Goal: Transaction & Acquisition: Book appointment/travel/reservation

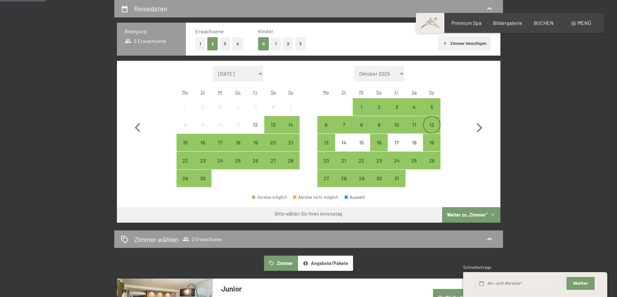
scroll to position [162, 0]
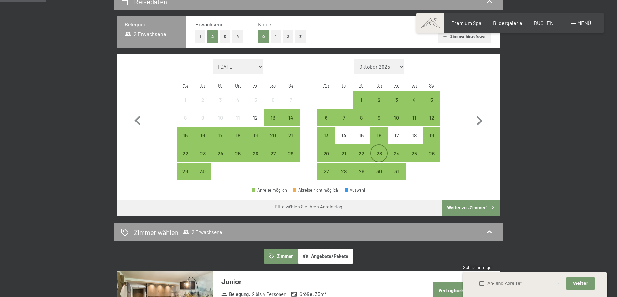
click at [379, 153] on div "23" at bounding box center [379, 159] width 16 height 16
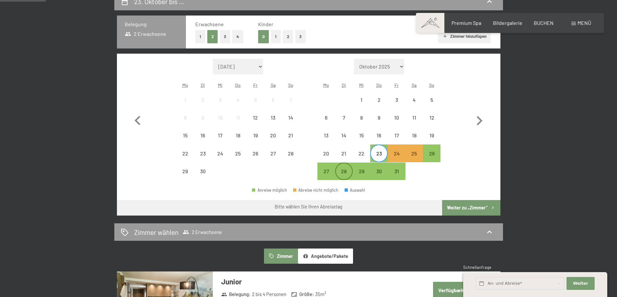
click at [342, 172] on div "28" at bounding box center [344, 177] width 16 height 16
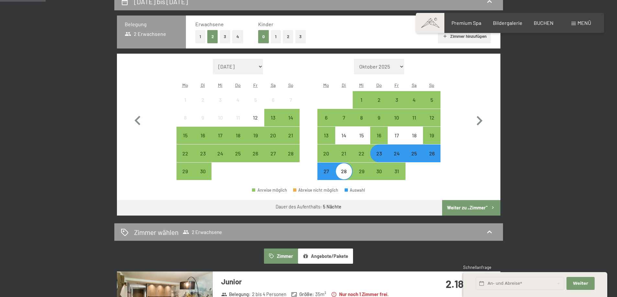
click at [480, 208] on button "Weiter zu „Zimmer“" at bounding box center [471, 208] width 58 height 16
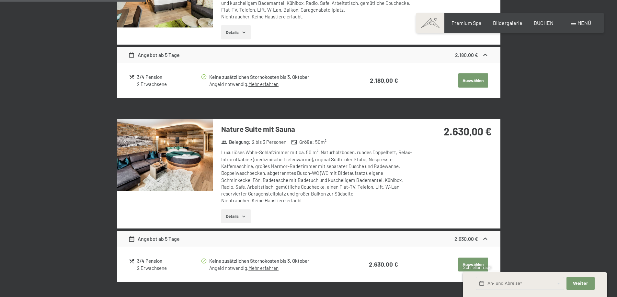
scroll to position [284, 0]
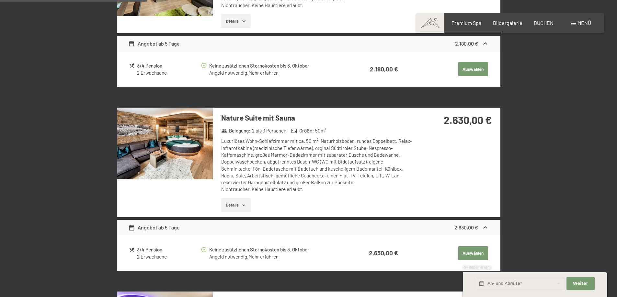
click at [229, 204] on button "Details" at bounding box center [235, 205] width 29 height 14
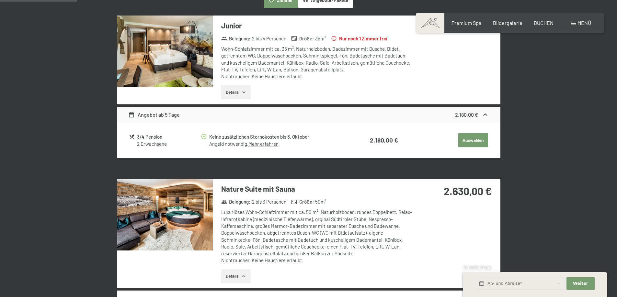
scroll to position [154, 0]
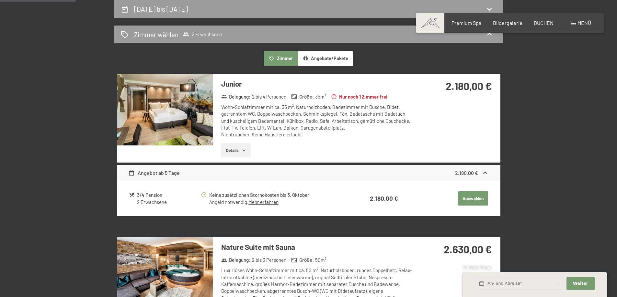
click at [234, 152] on button "Details" at bounding box center [235, 150] width 29 height 14
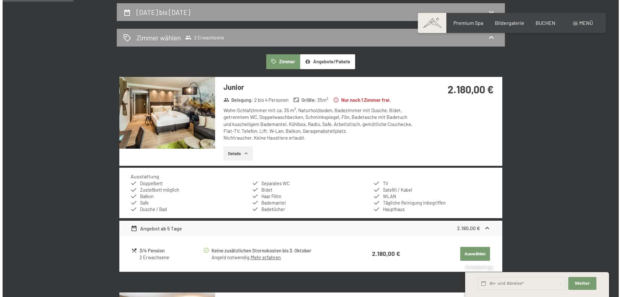
scroll to position [122, 0]
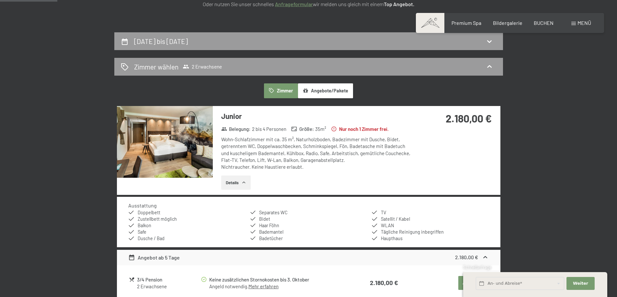
click at [577, 25] on span "Menü" at bounding box center [584, 23] width 14 height 6
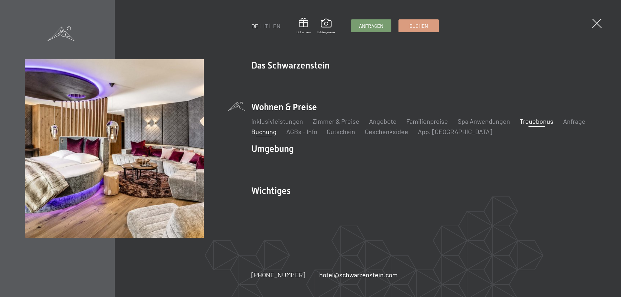
click at [525, 121] on link "Treuebonus" at bounding box center [537, 121] width 34 height 8
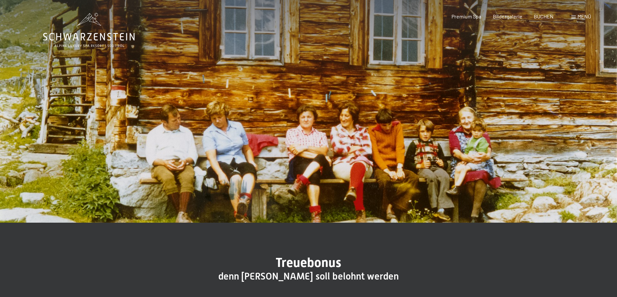
click at [575, 17] on span at bounding box center [573, 17] width 5 height 3
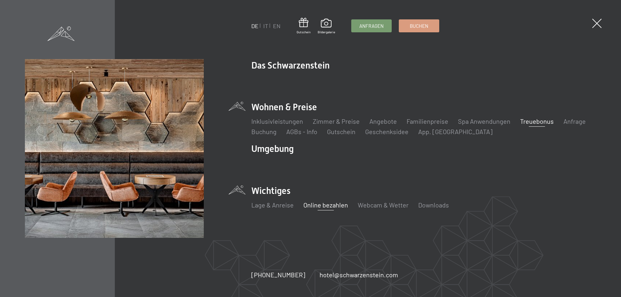
click at [322, 205] on link "Online bezahlen" at bounding box center [325, 205] width 45 height 8
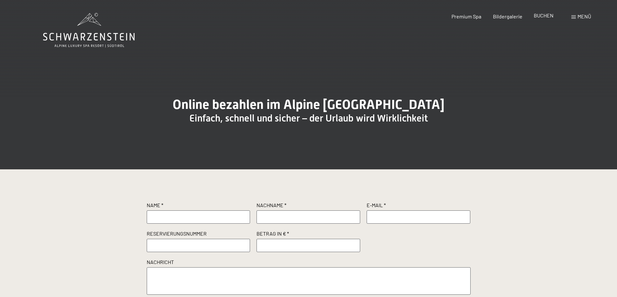
click at [539, 17] on span "BUCHEN" at bounding box center [543, 15] width 20 height 6
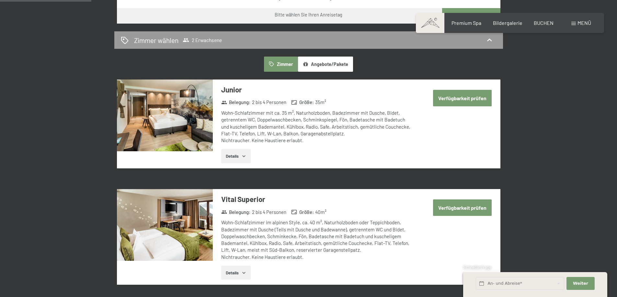
scroll to position [388, 0]
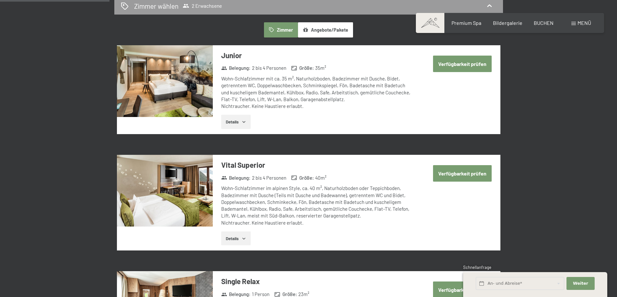
click at [462, 174] on button "Verfügbarkeit prüfen" at bounding box center [462, 173] width 59 height 17
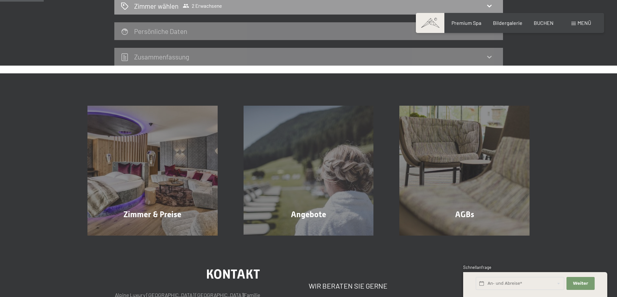
scroll to position [154, 0]
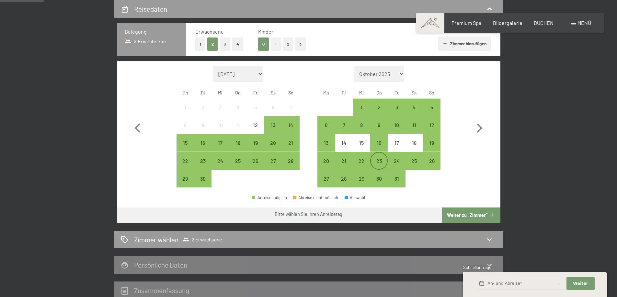
click at [381, 162] on div "23" at bounding box center [379, 167] width 16 height 16
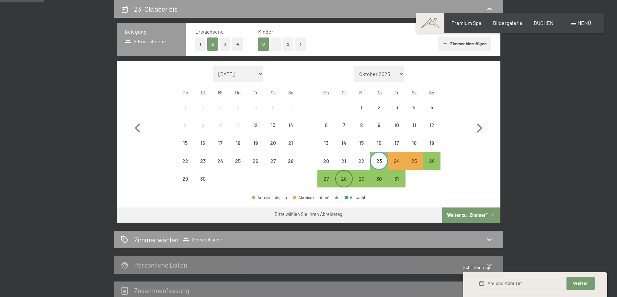
click at [345, 179] on div "28" at bounding box center [344, 184] width 16 height 16
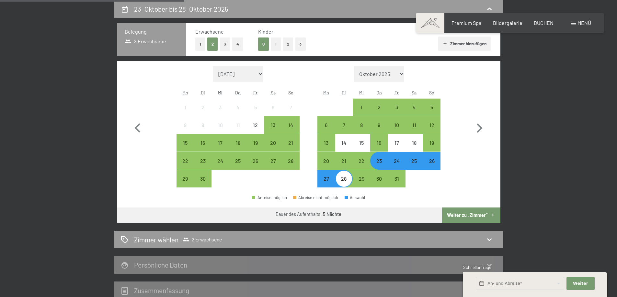
scroll to position [251, 0]
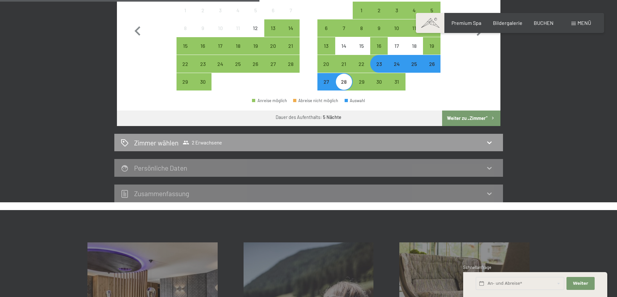
click at [474, 116] on button "Weiter zu „Zimmer“" at bounding box center [471, 119] width 58 height 16
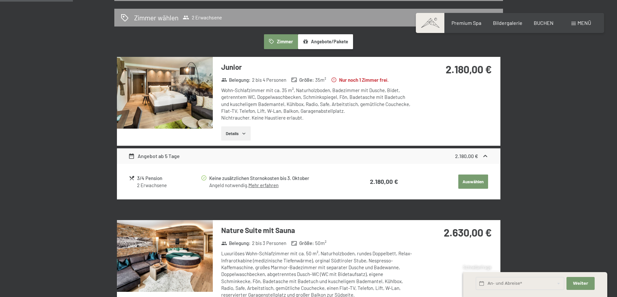
scroll to position [122, 0]
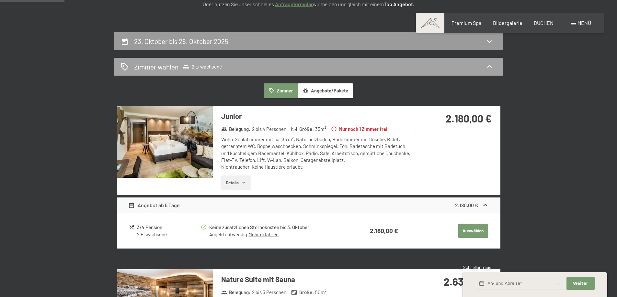
click at [195, 66] on span "2 Erwachsene" at bounding box center [202, 66] width 39 height 6
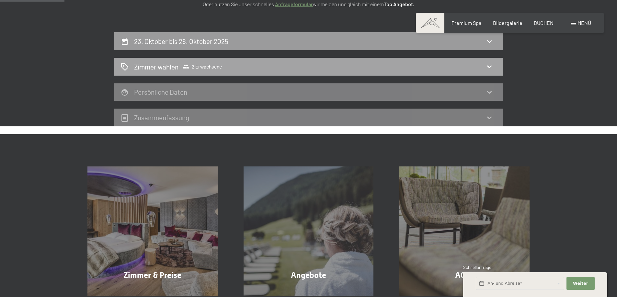
click at [195, 66] on span "2 Erwachsene" at bounding box center [202, 66] width 39 height 6
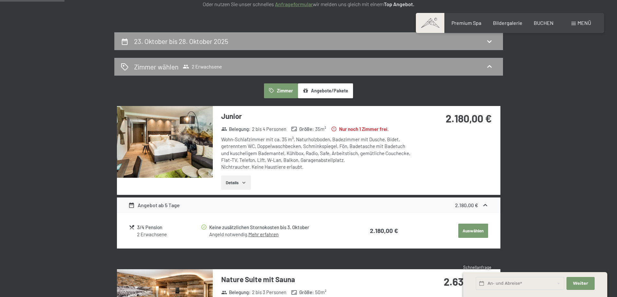
click at [468, 230] on button "Auswählen" at bounding box center [473, 231] width 30 height 14
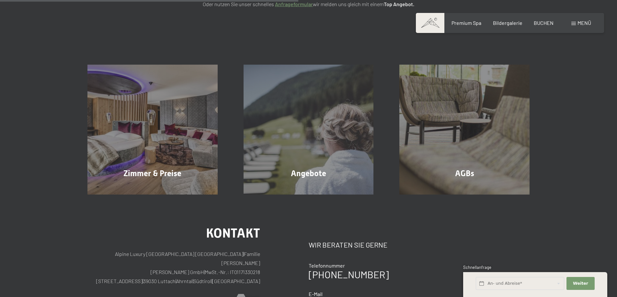
scroll to position [154, 0]
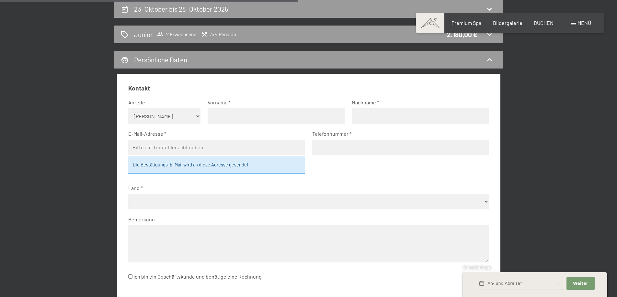
click at [146, 116] on select "Keine Angabe Frau Herr" at bounding box center [164, 116] width 72 height 16
select select "m"
click at [128, 108] on select "Keine Angabe Frau Herr" at bounding box center [164, 116] width 72 height 16
click at [224, 118] on input "text" at bounding box center [275, 116] width 137 height 16
type input "Willi"
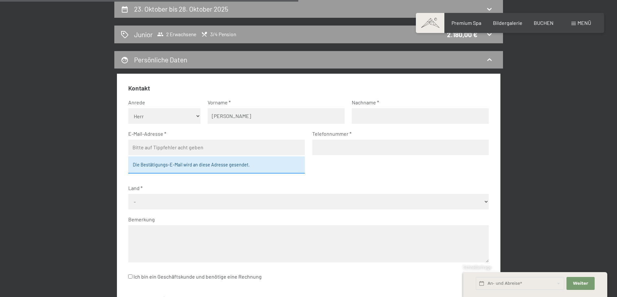
type input "Diehl"
type input "Willidiehl@t-online.de"
type input "01743833885"
select select "DEU"
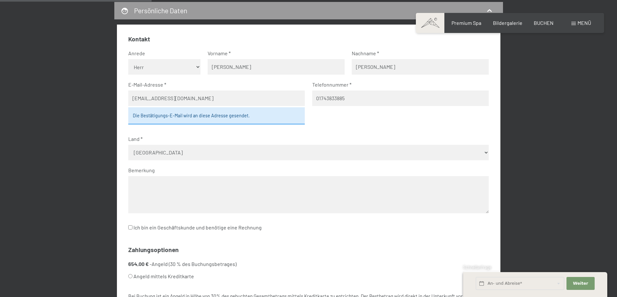
scroll to position [219, 0]
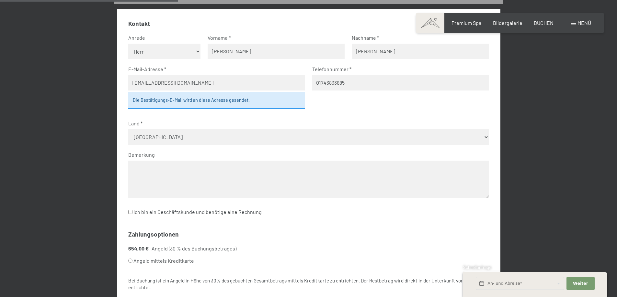
click at [139, 171] on textarea at bounding box center [308, 179] width 360 height 37
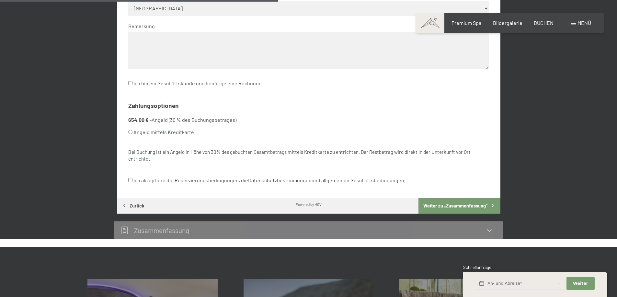
scroll to position [349, 0]
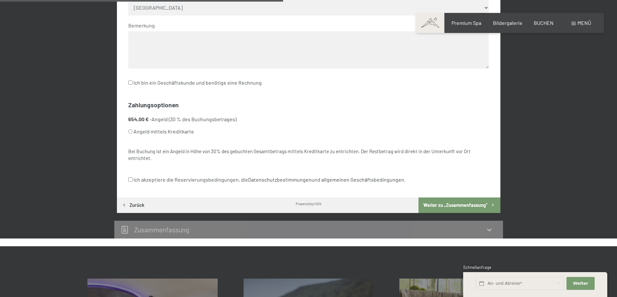
click at [129, 181] on input "Ich akzeptiere die Reservierungsbedingungen, die Datenschutzbestimmungen und al…" at bounding box center [130, 180] width 4 height 4
checkbox input "true"
click at [442, 204] on button "Weiter zu „Zusammen­fassung“" at bounding box center [459, 206] width 82 height 16
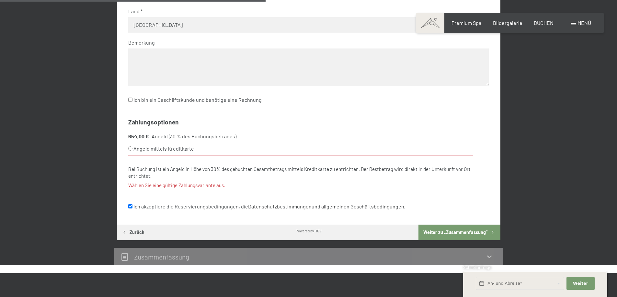
click at [149, 151] on label "Angeld mittels Kreditkarte" at bounding box center [300, 149] width 345 height 13
click at [132, 151] on input "Angeld mittels Kreditkarte" at bounding box center [130, 149] width 4 height 4
radio input "true"
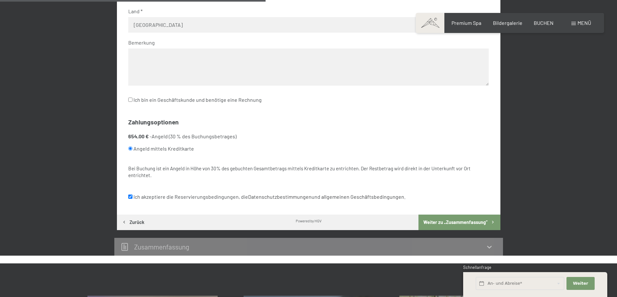
click at [459, 221] on button "Weiter zu „Zusammen­fassung“" at bounding box center [459, 223] width 82 height 16
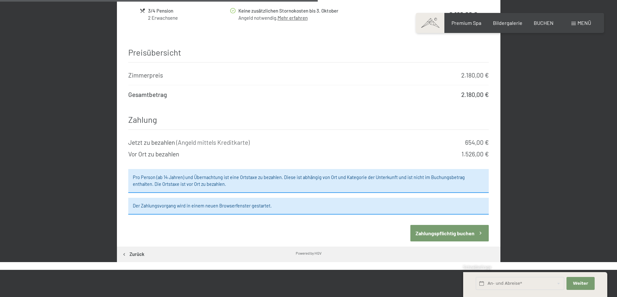
scroll to position [510, 0]
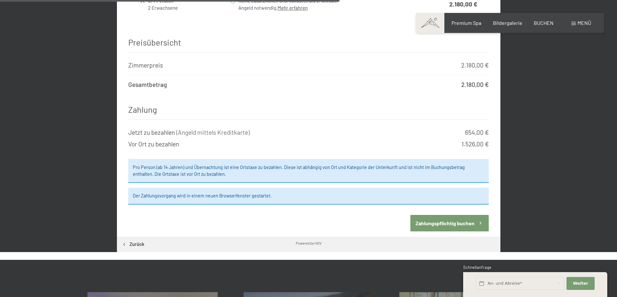
click at [450, 216] on button "Zahlungspflichtig buchen" at bounding box center [449, 223] width 78 height 17
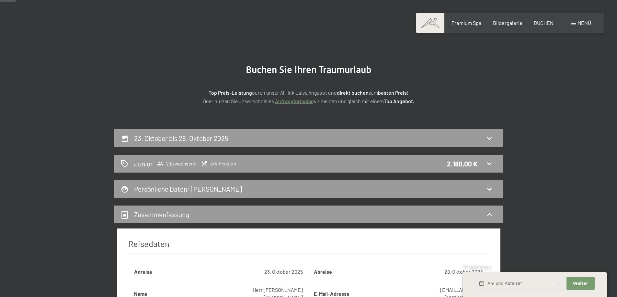
scroll to position [0, 0]
